Goal: Find specific page/section: Find specific page/section

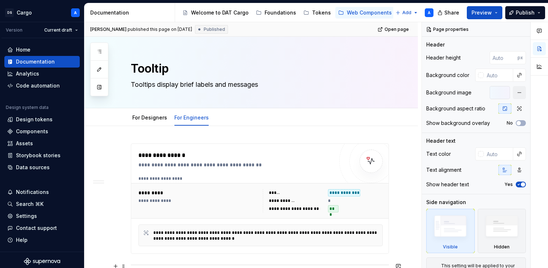
type textarea "*"
click at [40, 120] on div "Design tokens" at bounding box center [34, 119] width 37 height 7
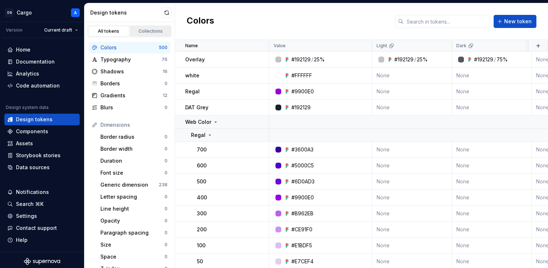
click at [155, 28] on link "Collections" at bounding box center [150, 31] width 41 height 11
